Goal: Task Accomplishment & Management: Manage account settings

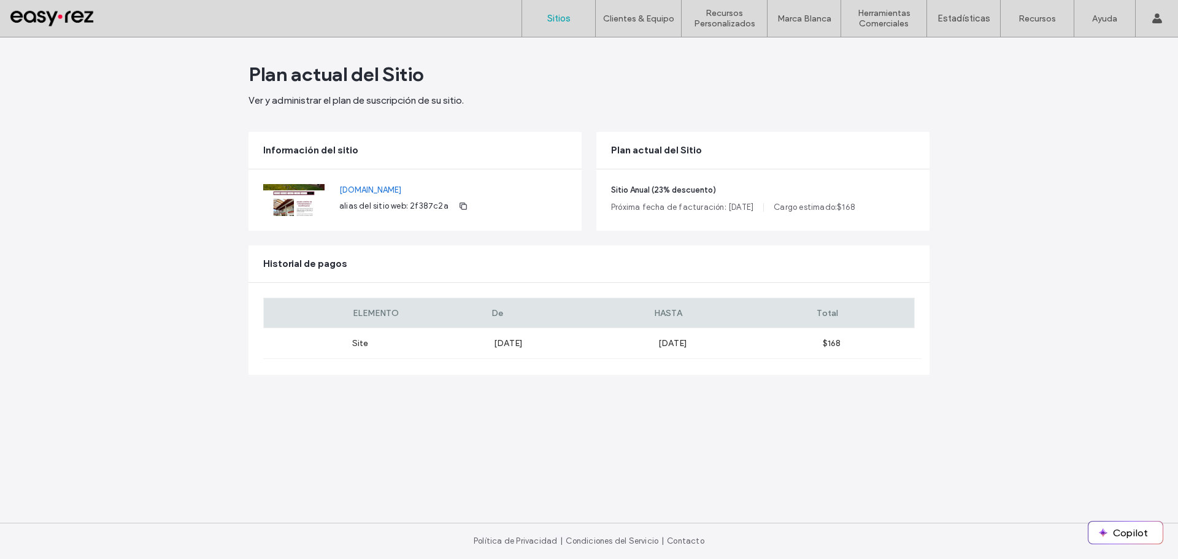
click at [563, 20] on label "Sitios" at bounding box center [558, 18] width 23 height 11
click at [837, 352] on div "Site Jul 22, 2025 Jul 22, 2026 $168" at bounding box center [592, 343] width 658 height 31
drag, startPoint x: 620, startPoint y: 193, endPoint x: 635, endPoint y: 179, distance: 20.8
click at [620, 193] on span "Sitio Anual (23% descuento)" at bounding box center [763, 190] width 304 height 12
drag, startPoint x: 707, startPoint y: 148, endPoint x: 873, endPoint y: 157, distance: 167.1
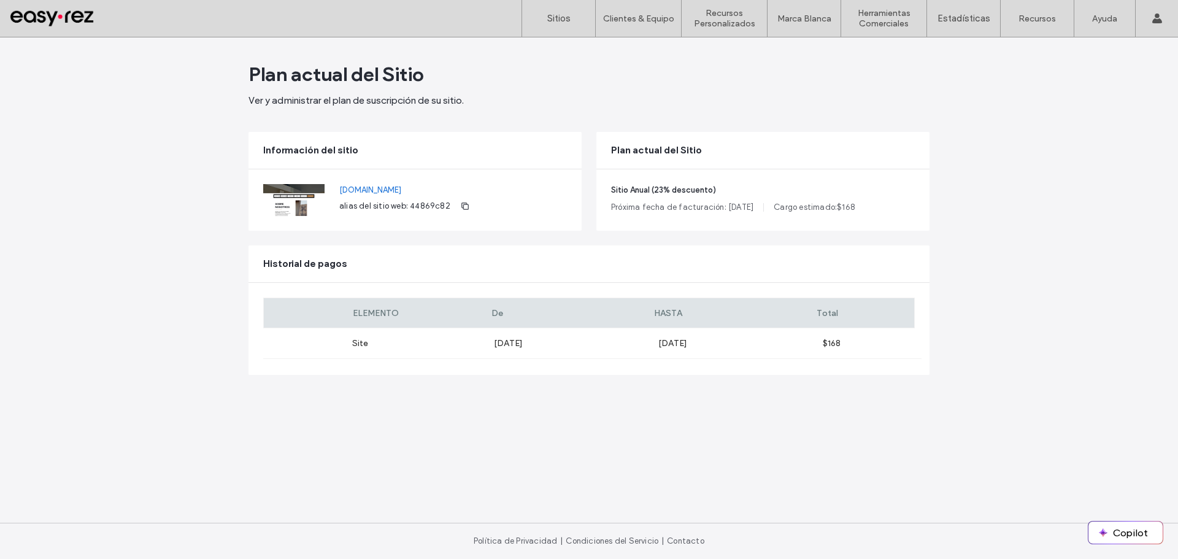
click at [873, 157] on div "Plan actual del Sitio" at bounding box center [762, 150] width 333 height 37
drag, startPoint x: 877, startPoint y: 153, endPoint x: 872, endPoint y: 205, distance: 52.3
click at [872, 205] on div "Plan actual del Sitio Sitio Anual (23% descuento) Próxima fecha de facturación:…" at bounding box center [762, 181] width 333 height 99
click at [854, 241] on main "Plan actual del Sitio Ver y administrar el plan de suscripción de su sitio. Inf…" at bounding box center [588, 279] width 681 height 485
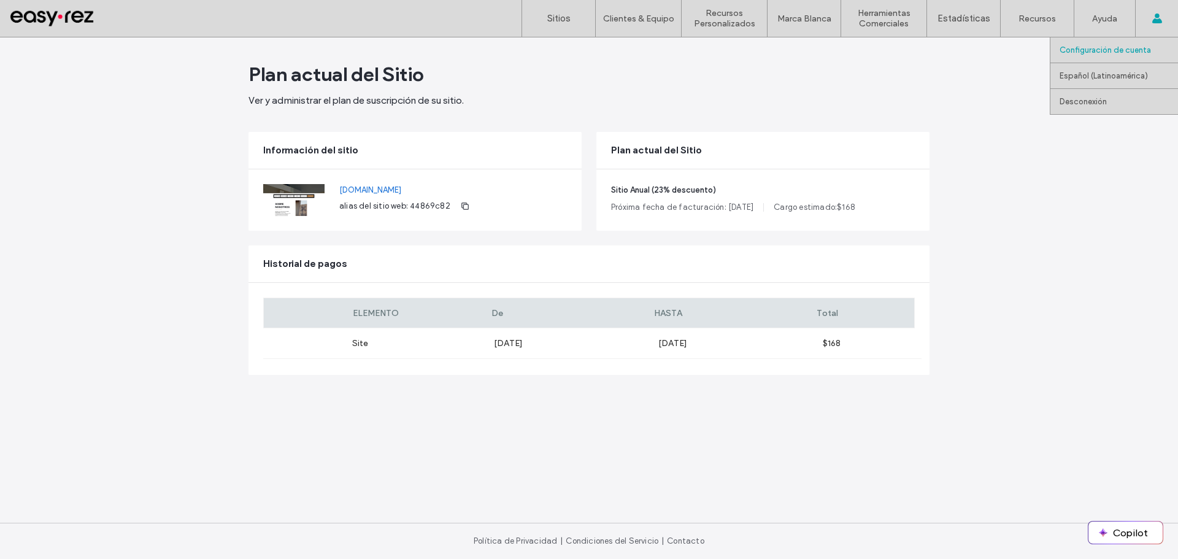
click at [1149, 44] on link "Configuración de cuenta" at bounding box center [1118, 49] width 118 height 25
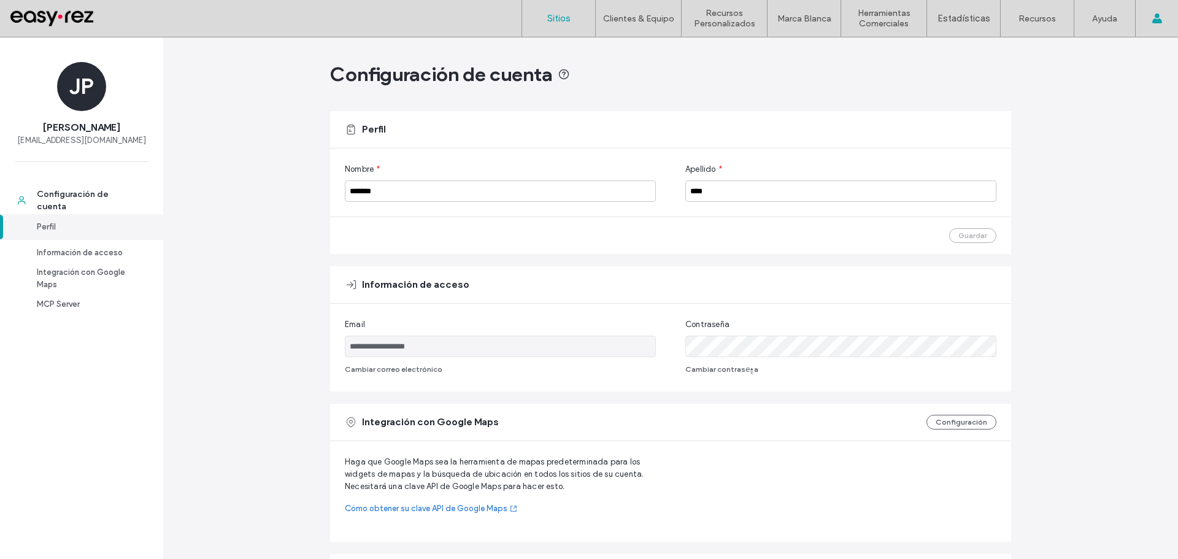
click at [565, 26] on link "Sitios" at bounding box center [558, 18] width 73 height 37
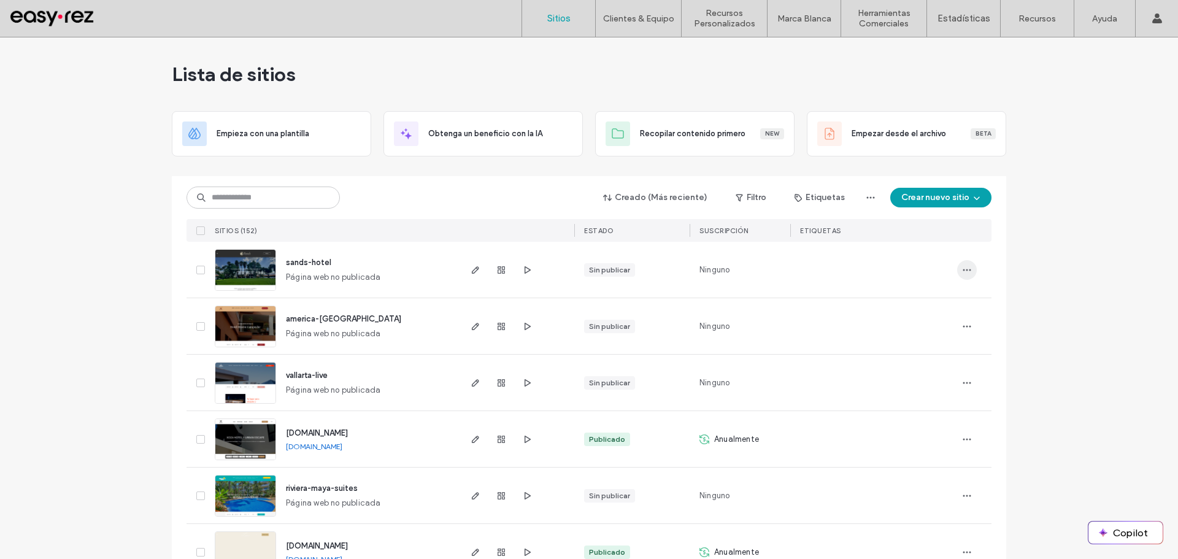
click at [957, 266] on span "button" at bounding box center [967, 270] width 20 height 20
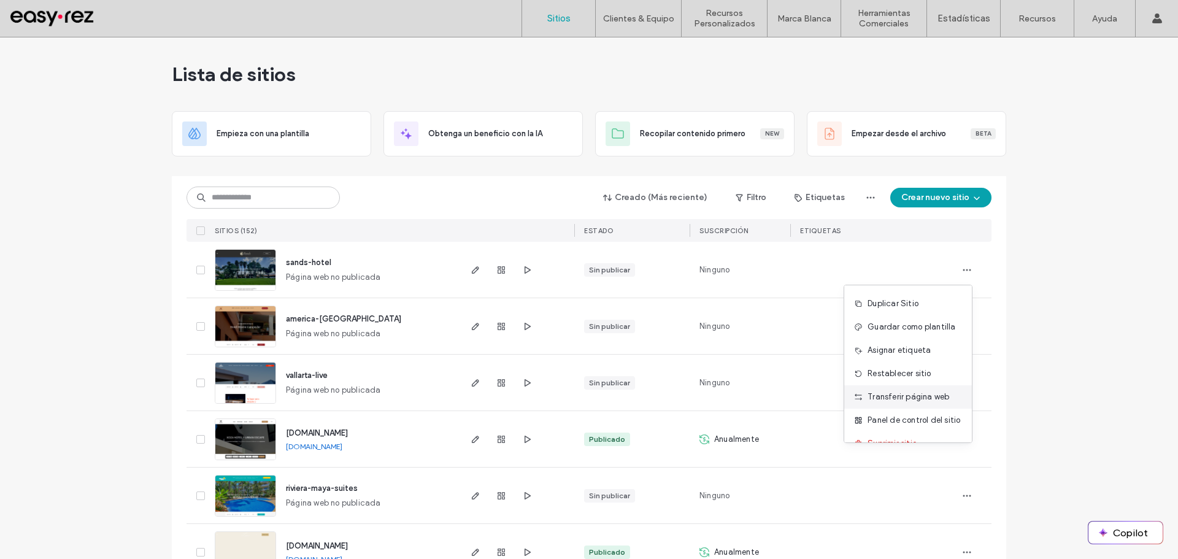
scroll to position [39, 0]
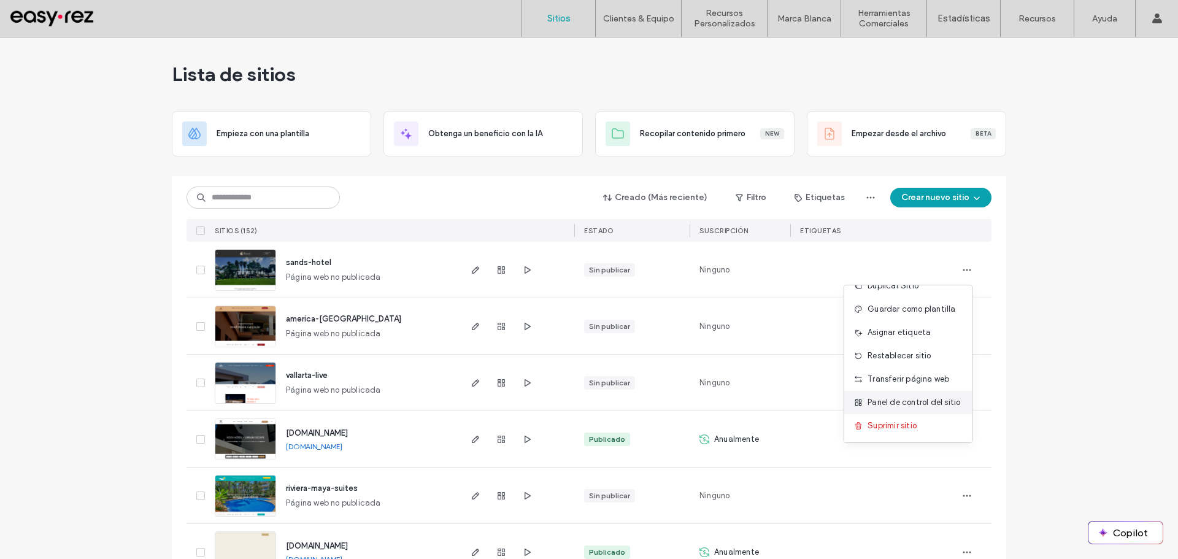
click at [914, 405] on span "Panel de control del sitio" at bounding box center [913, 402] width 93 height 12
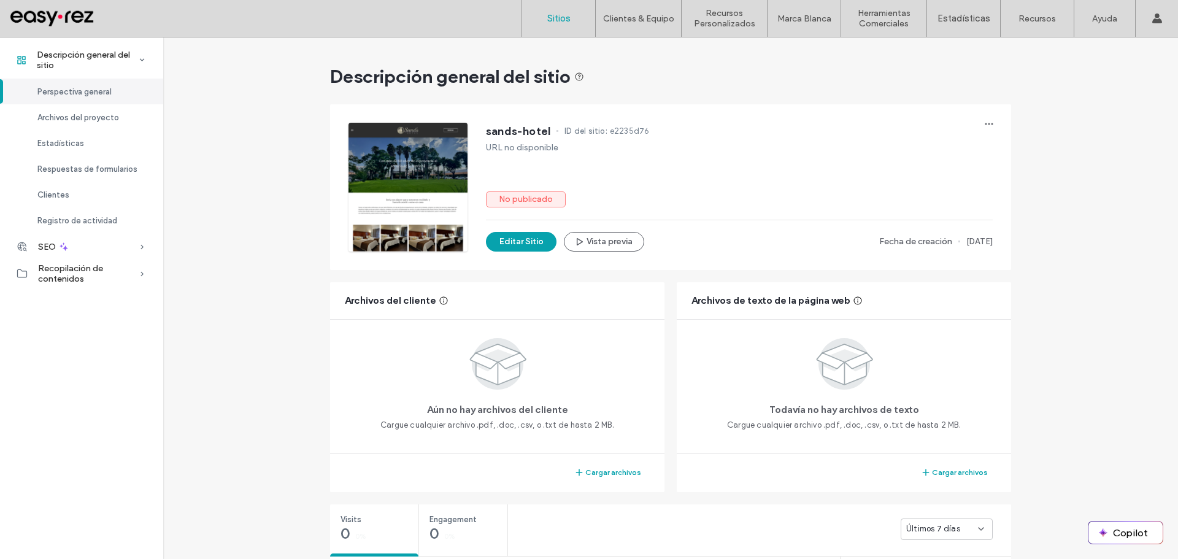
click at [566, 9] on link "Sitios" at bounding box center [558, 18] width 73 height 37
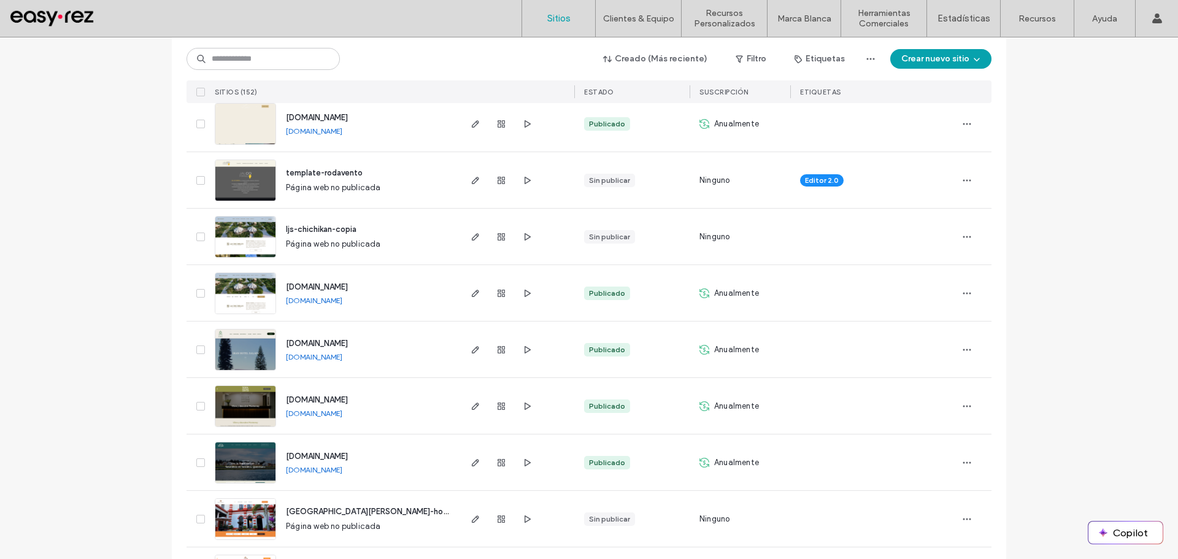
scroll to position [429, 0]
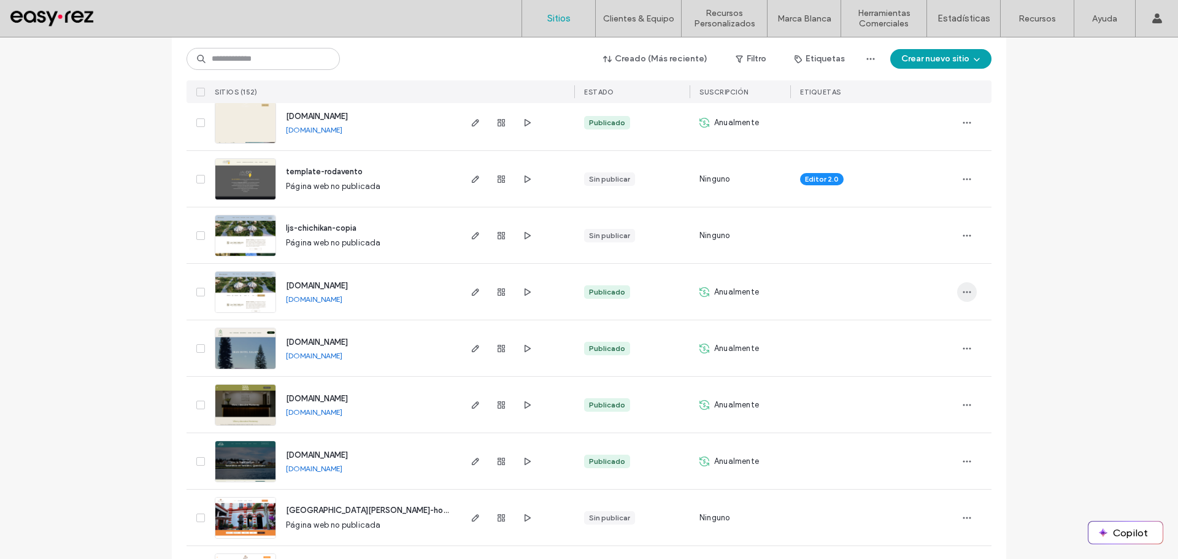
click at [964, 296] on icon "button" at bounding box center [967, 292] width 10 height 10
click at [894, 438] on span "Panel de control del sitio" at bounding box center [915, 440] width 93 height 12
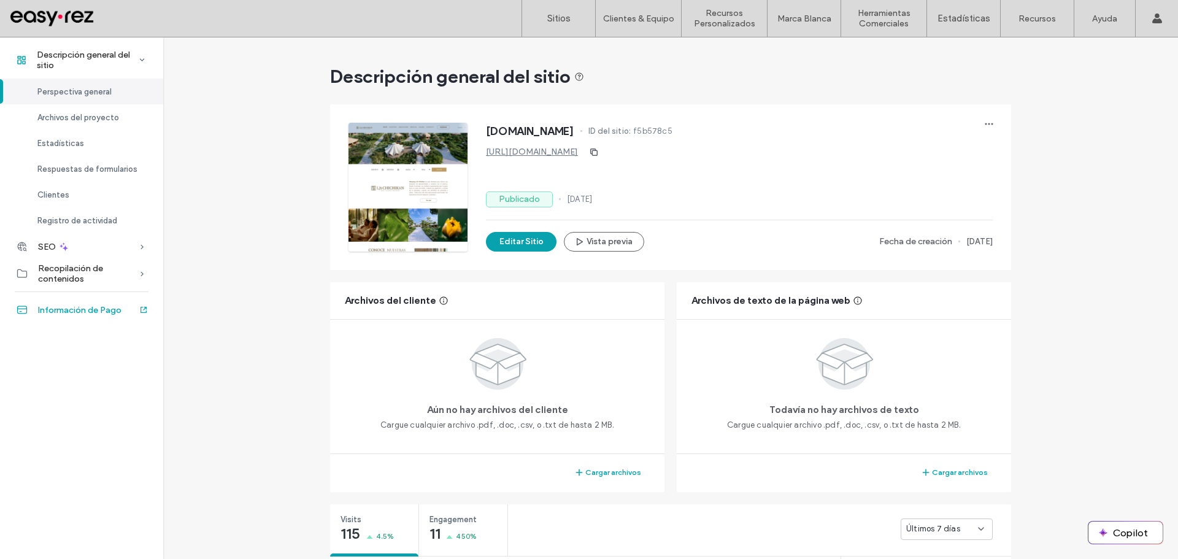
click at [64, 309] on span "Información de Pago" at bounding box center [79, 310] width 83 height 10
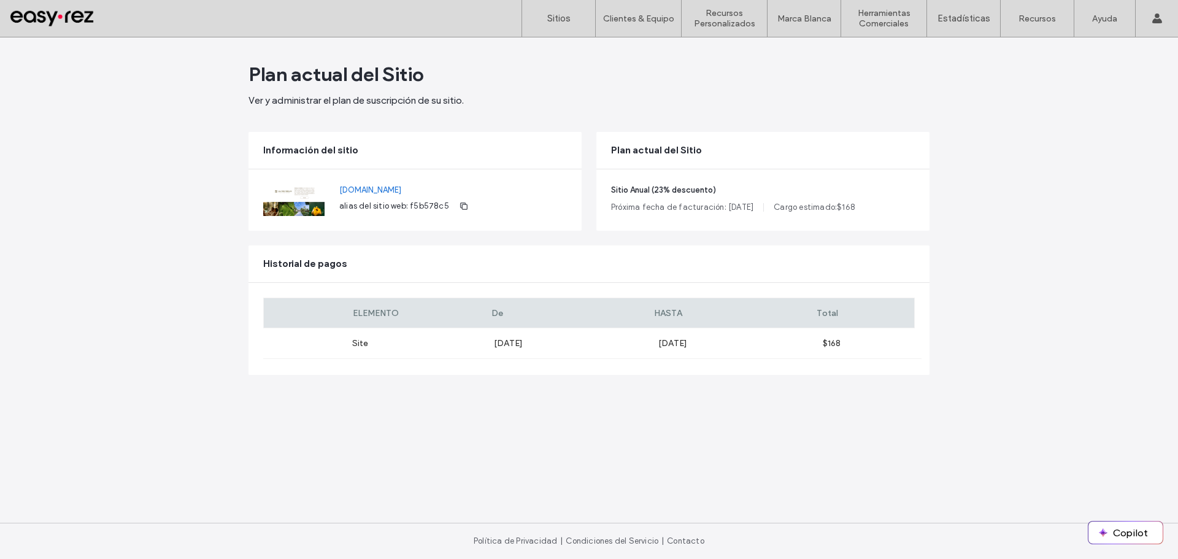
drag, startPoint x: 395, startPoint y: 188, endPoint x: 385, endPoint y: 377, distance: 188.6
click at [385, 377] on main "Plan actual del Sitio Ver y administrar el plan de suscripción de su sitio. Inf…" at bounding box center [588, 279] width 681 height 485
click at [564, 13] on label "Sitios" at bounding box center [558, 18] width 23 height 11
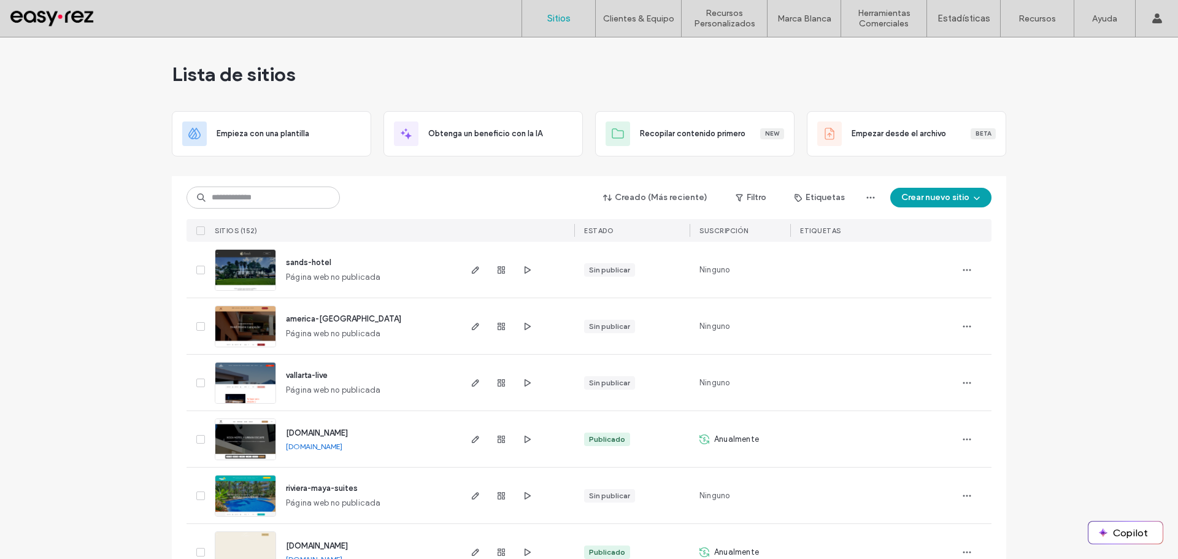
scroll to position [184, 0]
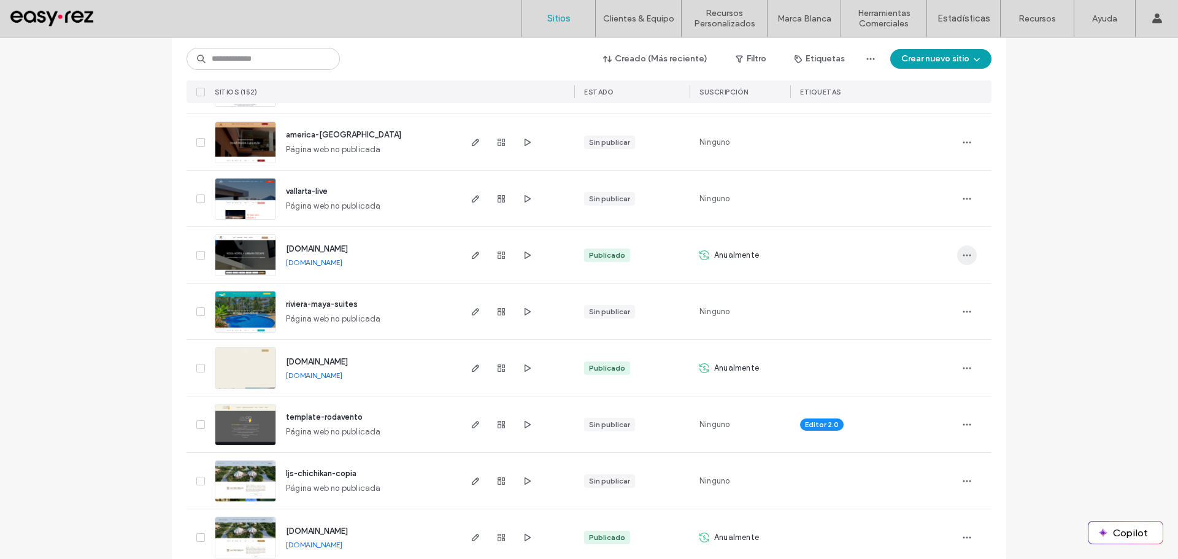
click at [969, 255] on span "button" at bounding box center [967, 255] width 20 height 20
click at [889, 402] on span "Panel de control del sitio" at bounding box center [915, 403] width 93 height 12
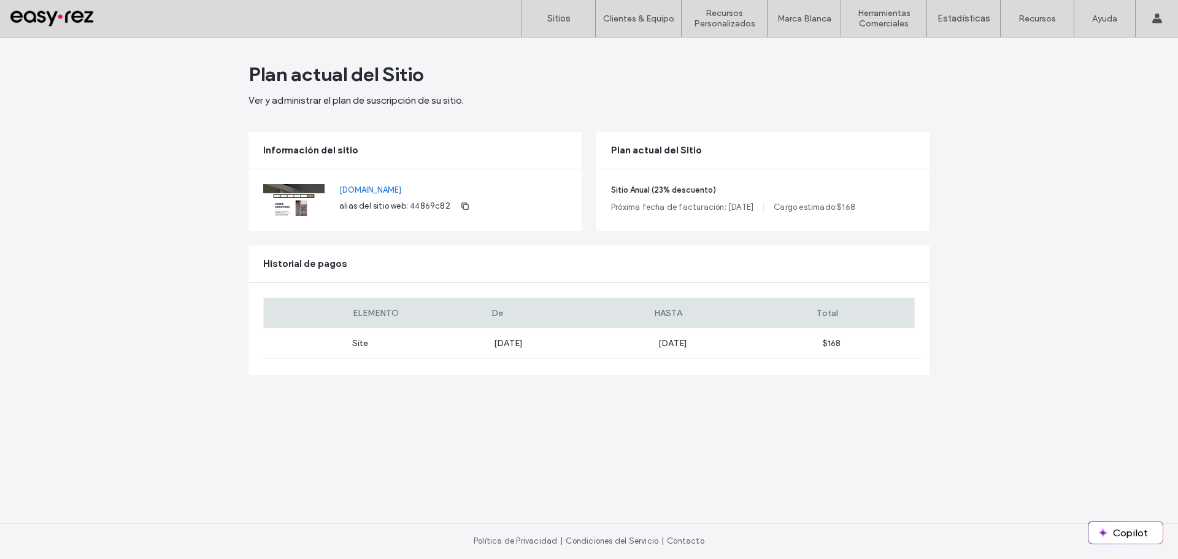
click at [843, 209] on span "Cargo estimado: $ 168" at bounding box center [815, 207] width 82 height 12
click at [707, 198] on div "Sitio Anual (23% descuento) Próxima fecha de facturación: Jul 24, 2026 Cargo es…" at bounding box center [762, 199] width 333 height 61
click at [683, 151] on span "Plan actual del Sitio" at bounding box center [656, 150] width 91 height 13
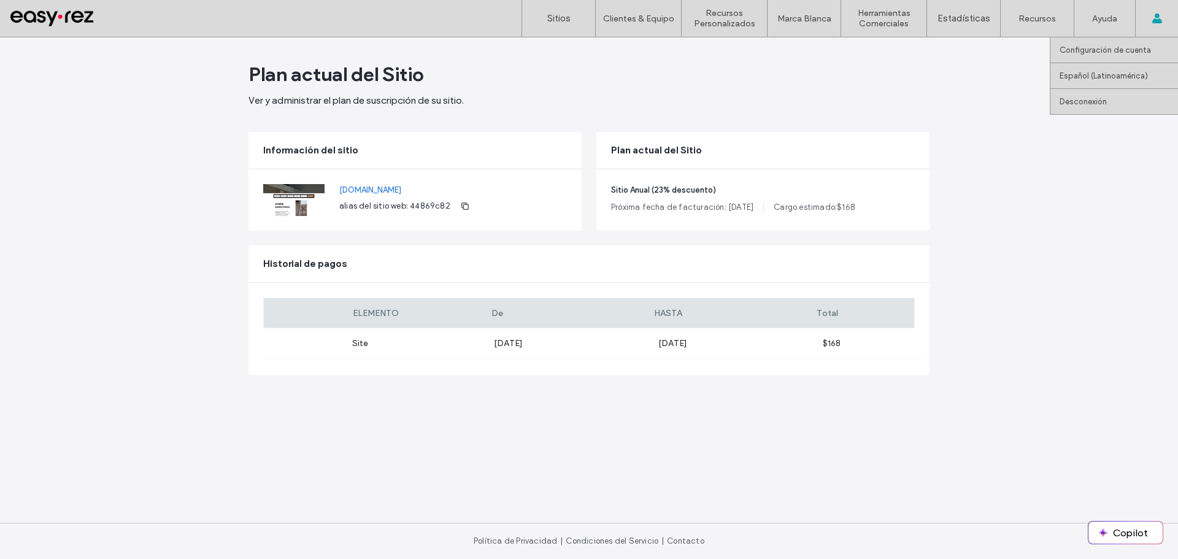
click at [1152, 33] on span at bounding box center [1157, 18] width 10 height 37
click at [1123, 52] on label "Configuración de cuenta" at bounding box center [1104, 49] width 91 height 9
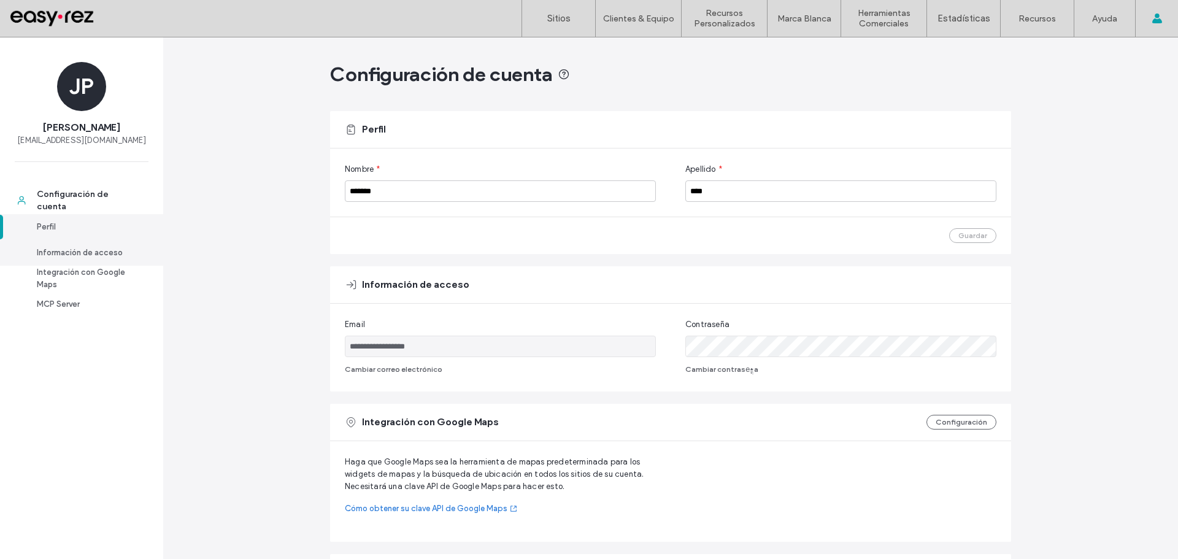
click at [99, 257] on div "Información de acceso" at bounding box center [87, 253] width 101 height 12
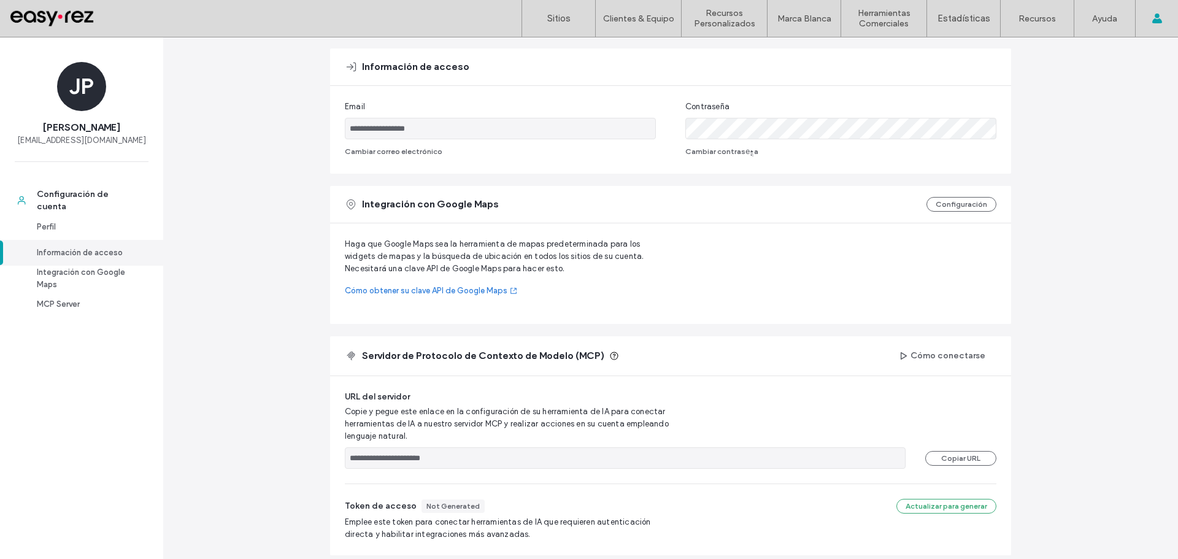
scroll to position [229, 0]
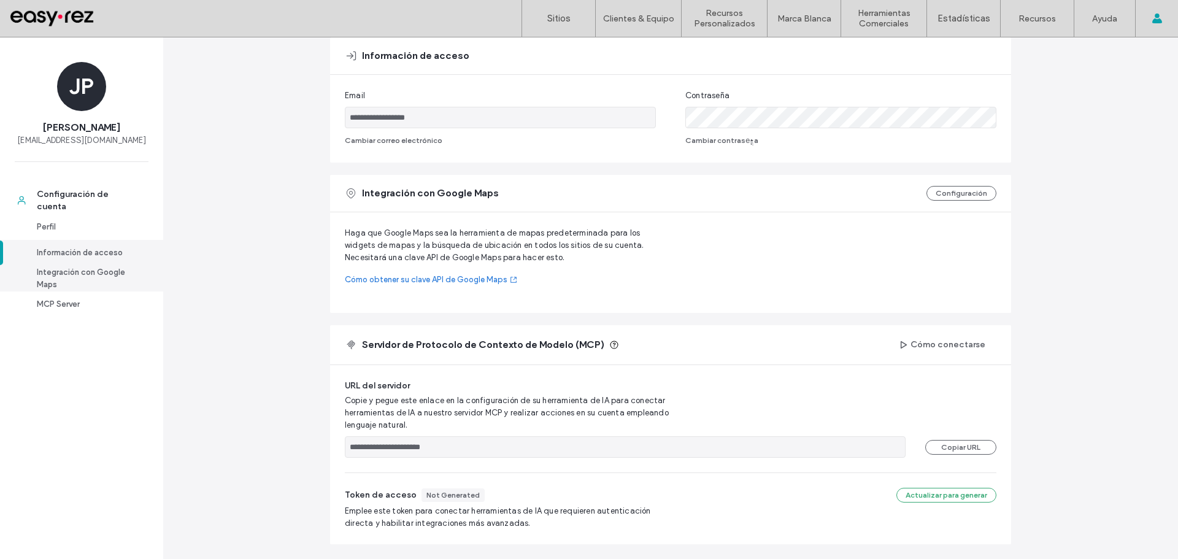
click at [90, 273] on div "Integración con Google Maps" at bounding box center [87, 278] width 101 height 25
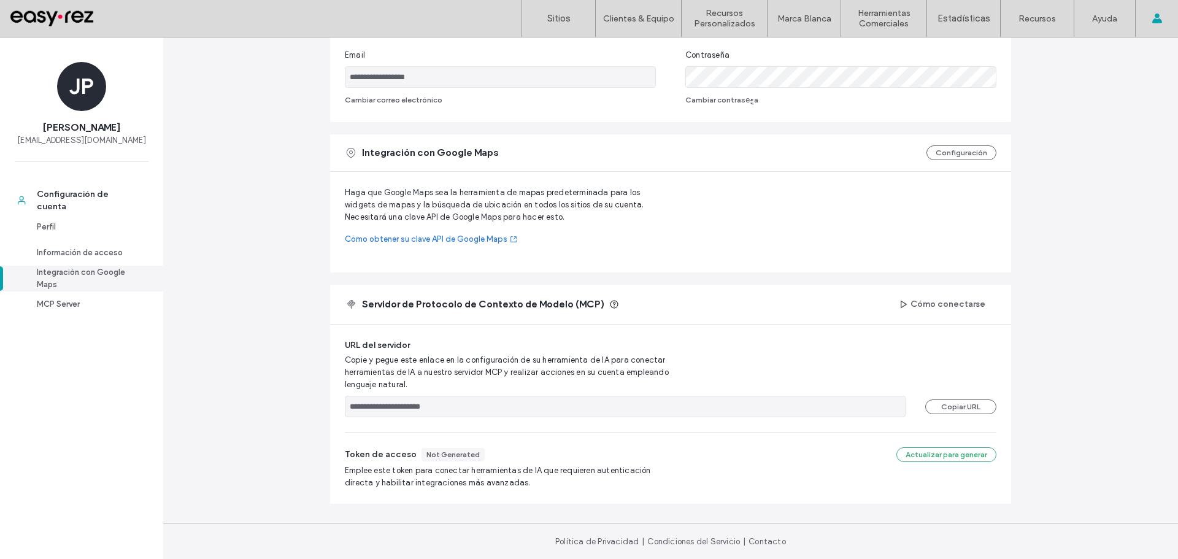
scroll to position [270, 0]
click at [67, 299] on div "MCP Server" at bounding box center [87, 304] width 101 height 12
click at [60, 232] on div "Perfil" at bounding box center [87, 227] width 101 height 12
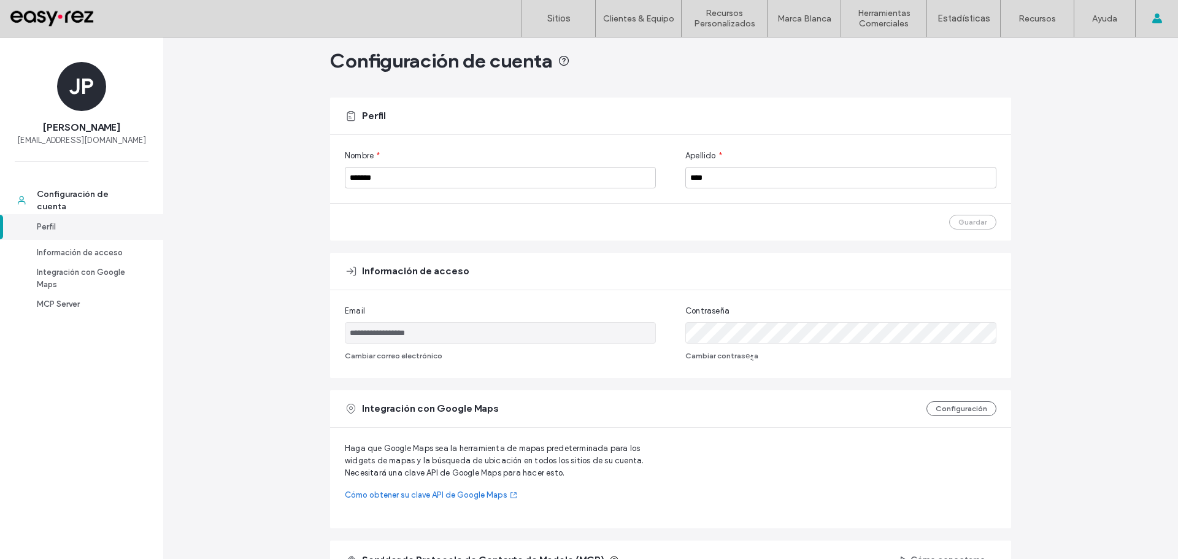
scroll to position [0, 0]
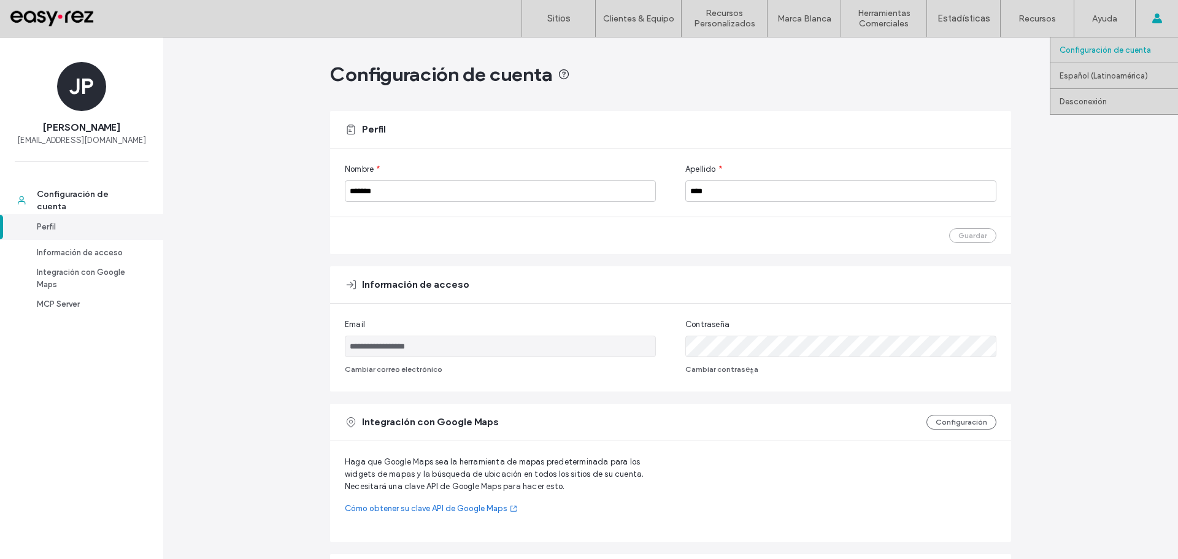
click at [1164, 13] on div "Configuración de cuenta Español (Latinoamérica) English Español (España) Portug…" at bounding box center [1156, 18] width 43 height 37
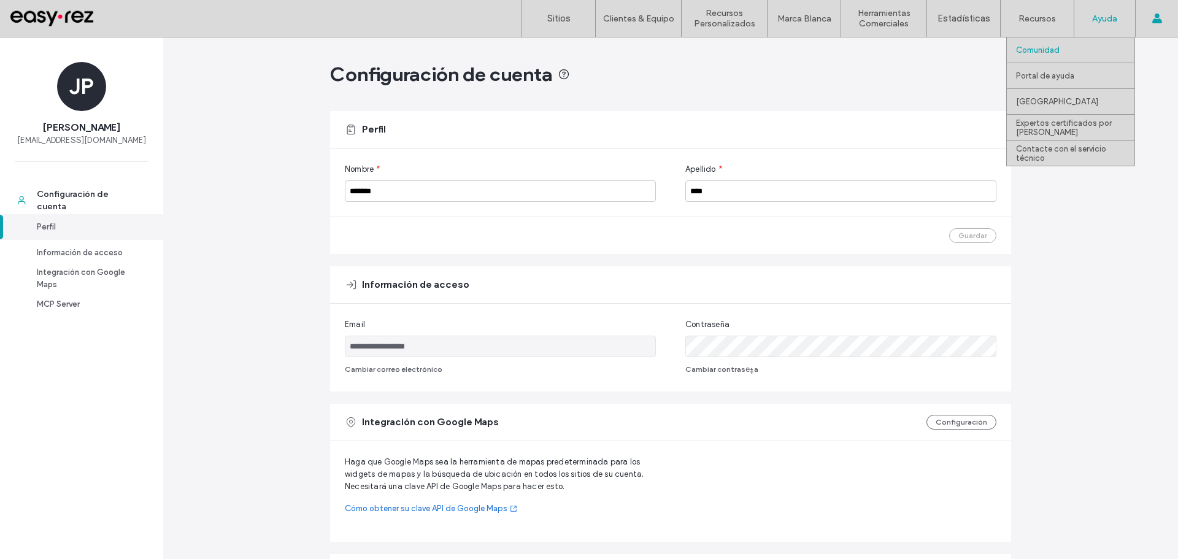
click at [1054, 48] on label "Comunidad" at bounding box center [1038, 49] width 44 height 9
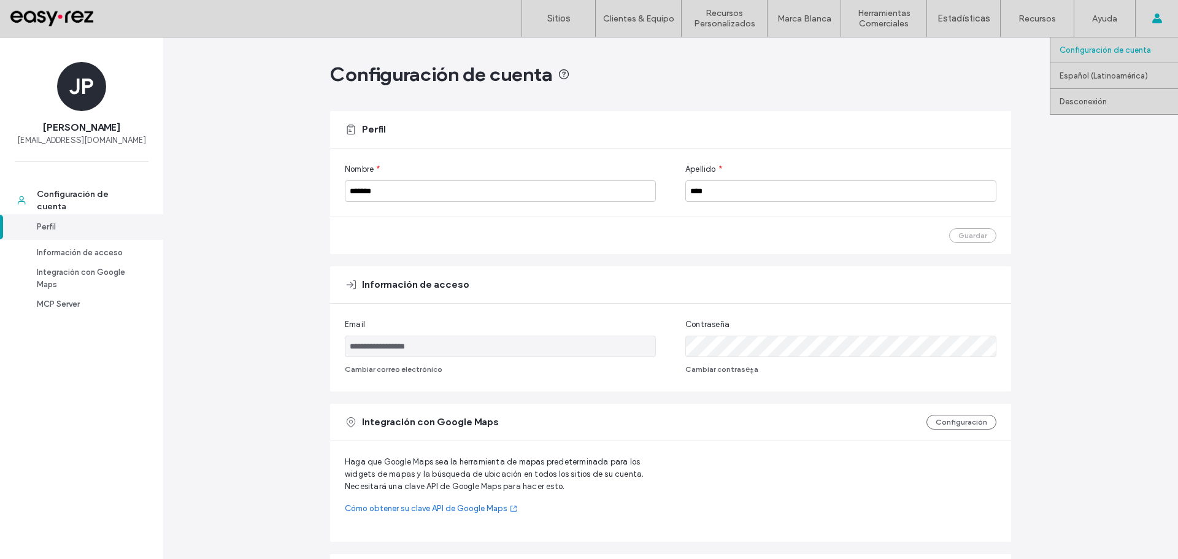
click at [1159, 27] on span at bounding box center [1157, 18] width 10 height 37
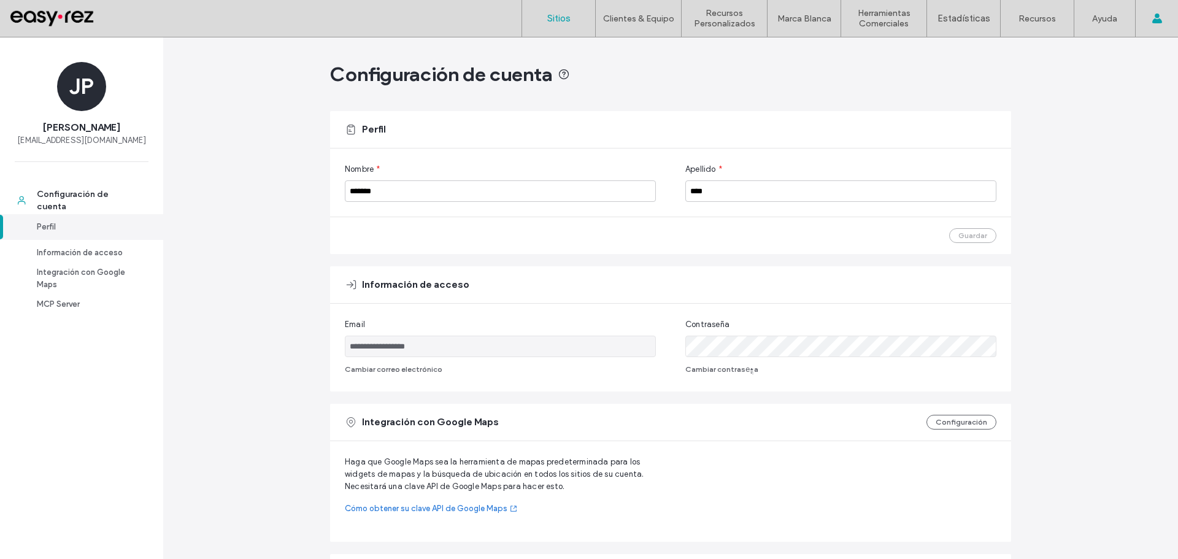
drag, startPoint x: 557, startPoint y: 18, endPoint x: 551, endPoint y: 20, distance: 6.4
click at [556, 18] on label "Sitios" at bounding box center [558, 18] width 23 height 11
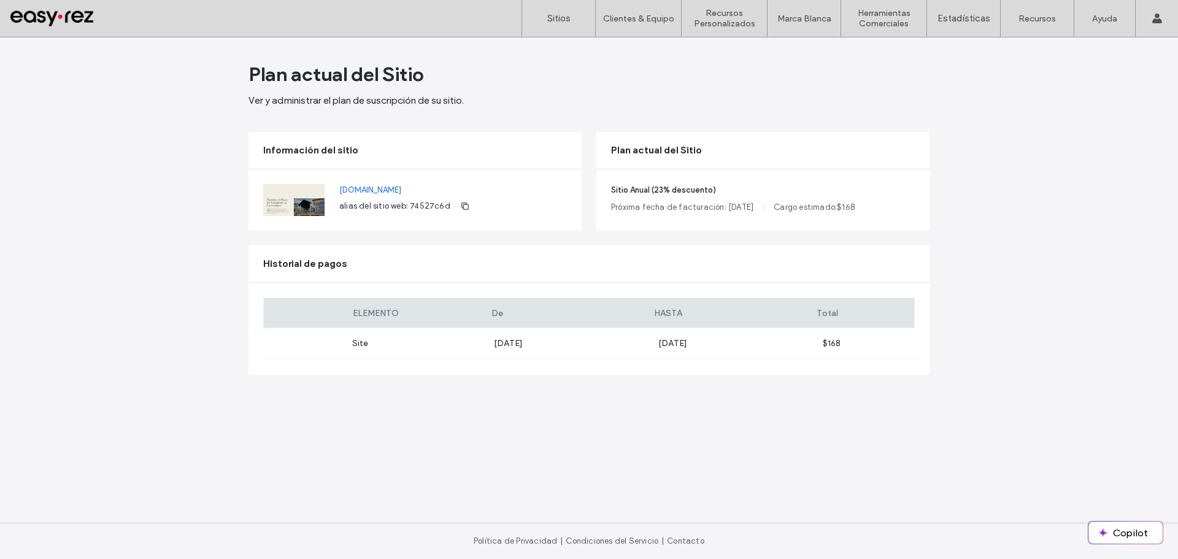
drag, startPoint x: 145, startPoint y: 239, endPoint x: 561, endPoint y: 90, distance: 442.4
click at [561, 90] on div "Plan actual del Sitio Ver y administrar el plan de suscripción de su sitio." at bounding box center [588, 84] width 681 height 45
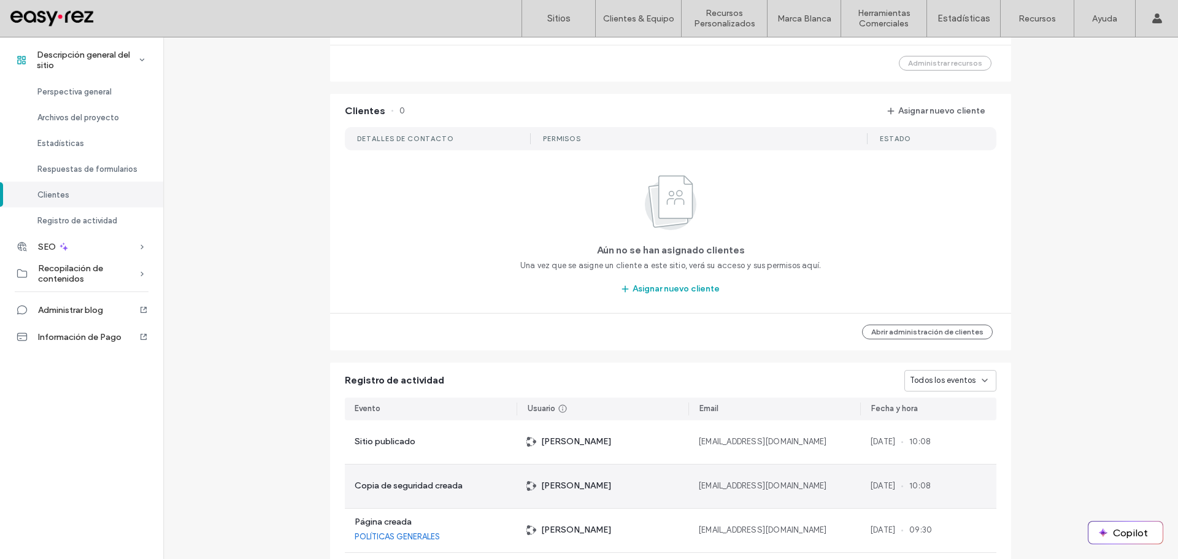
scroll to position [1134, 0]
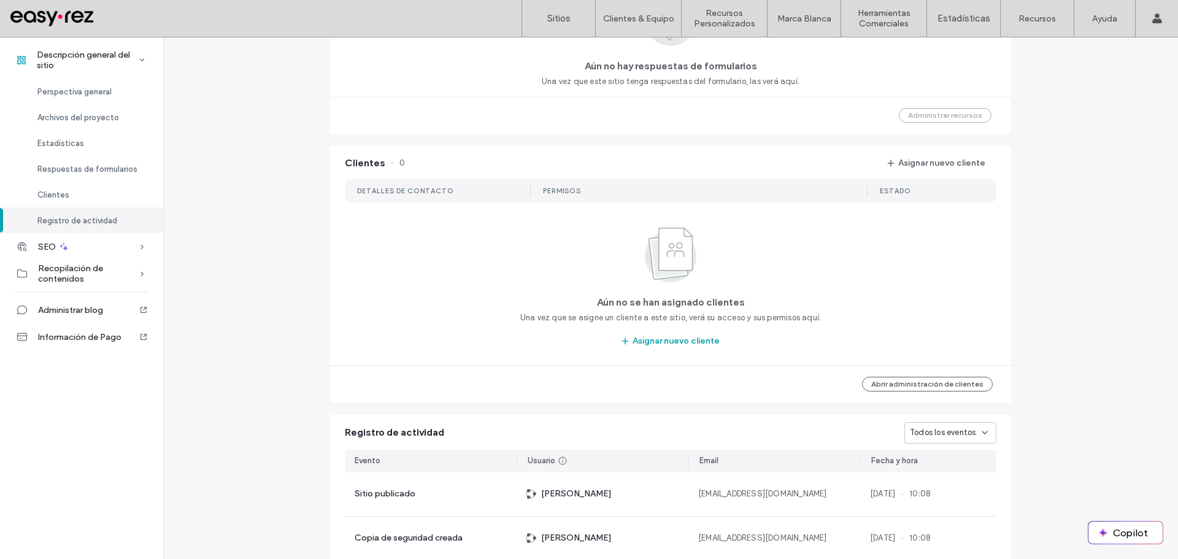
scroll to position [888, 0]
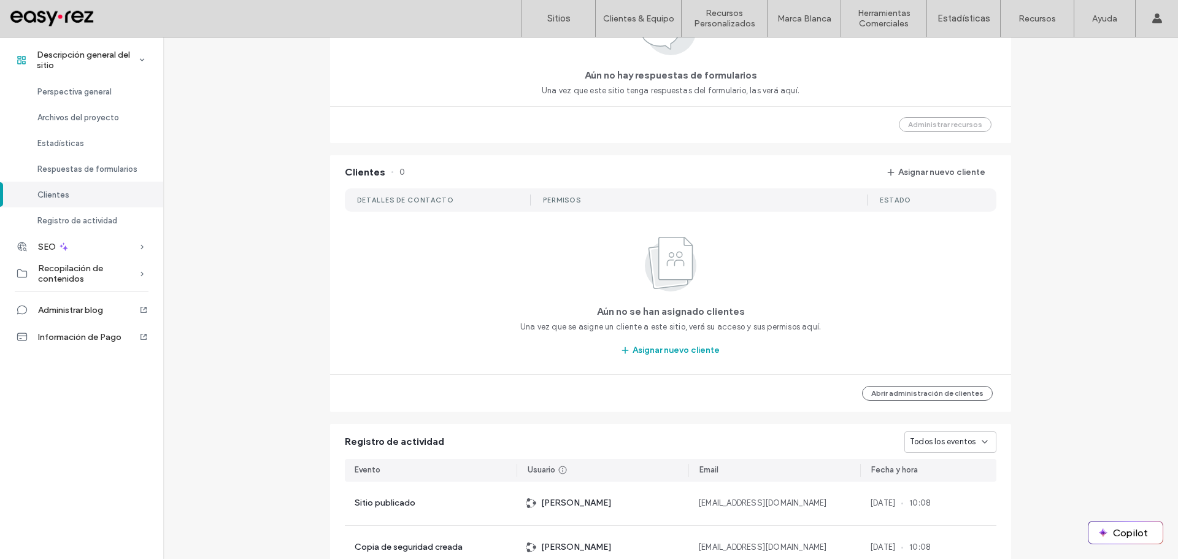
scroll to position [643, 0]
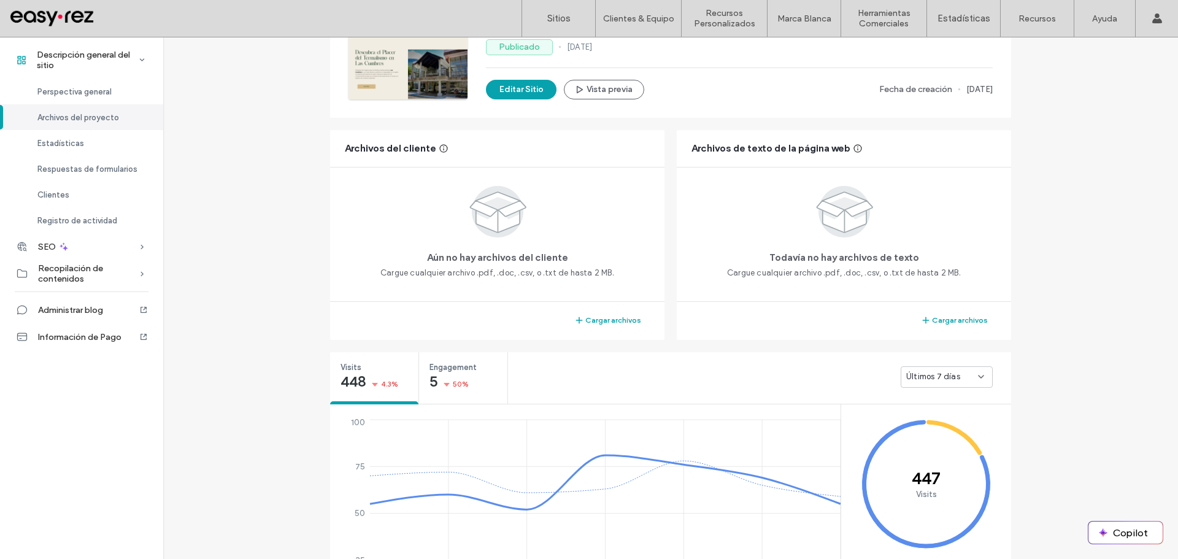
scroll to position [29, 0]
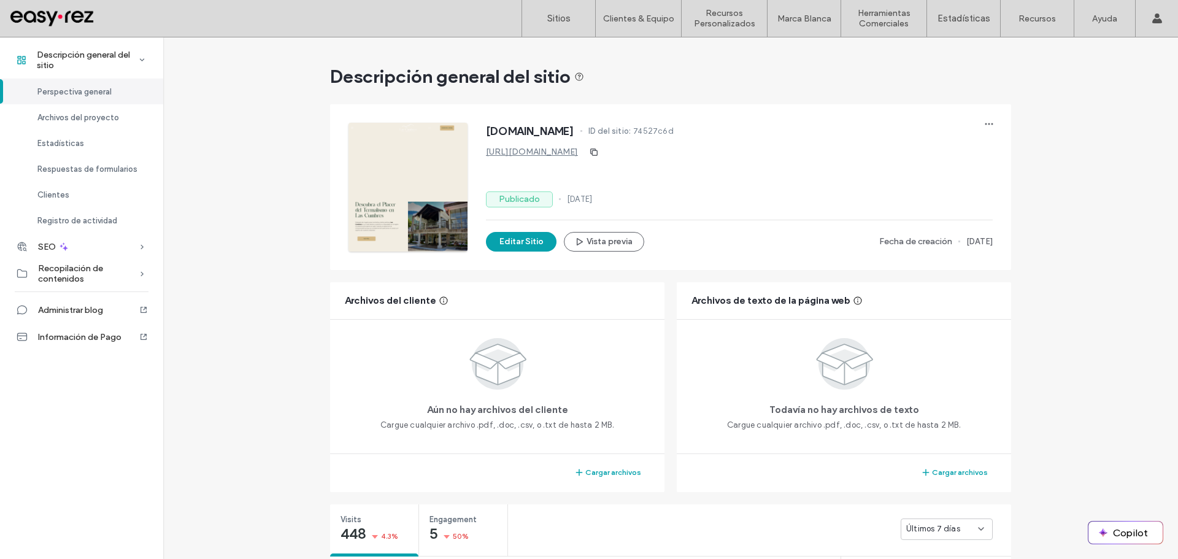
click at [729, 342] on div "Todavía no hay archivos de texto Cargue cualquier archivo .pdf, .doc, .csv, o .…" at bounding box center [843, 382] width 305 height 97
click at [987, 132] on span "button" at bounding box center [989, 124] width 20 height 20
